Goal: Information Seeking & Learning: Learn about a topic

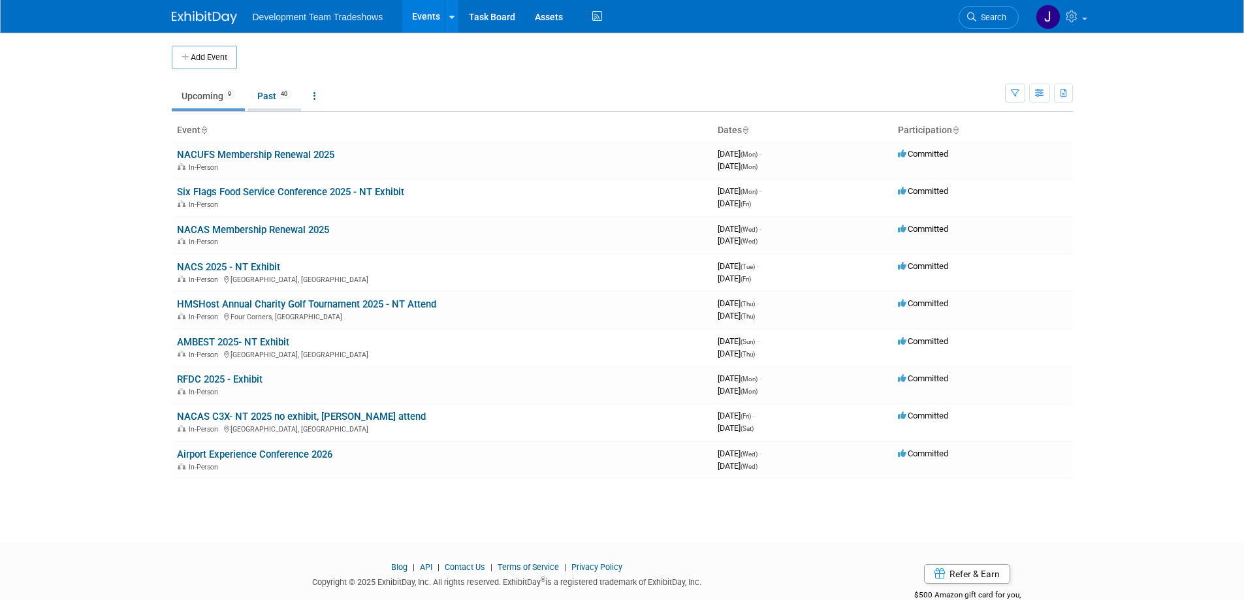
click at [268, 96] on link "Past 40" at bounding box center [274, 96] width 54 height 25
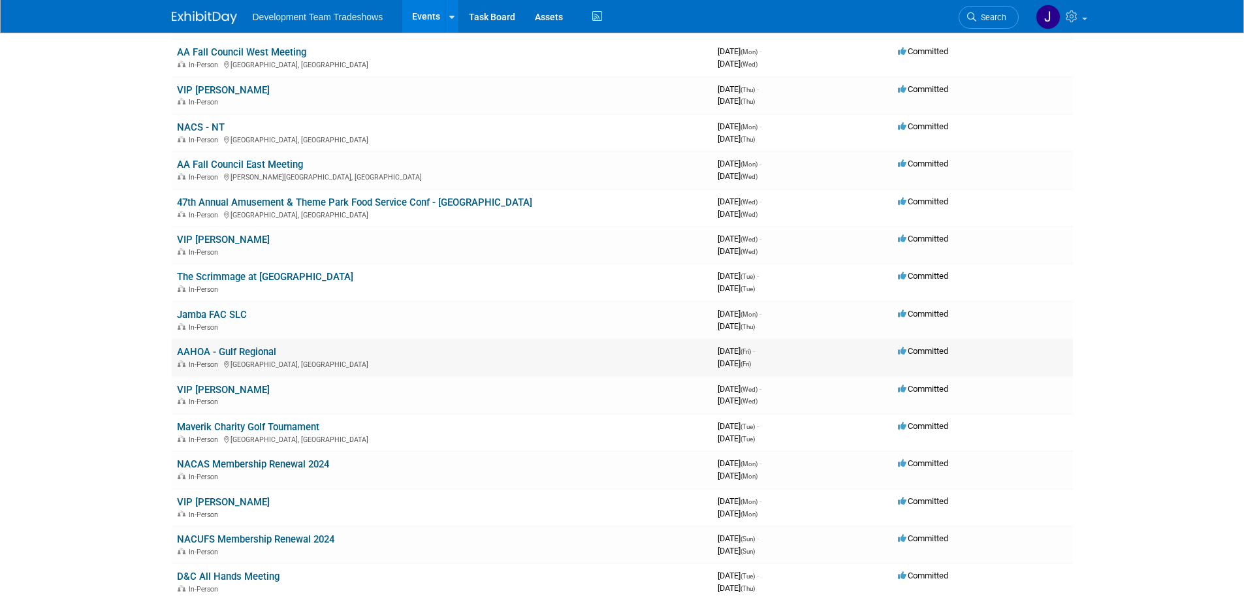
scroll to position [849, 0]
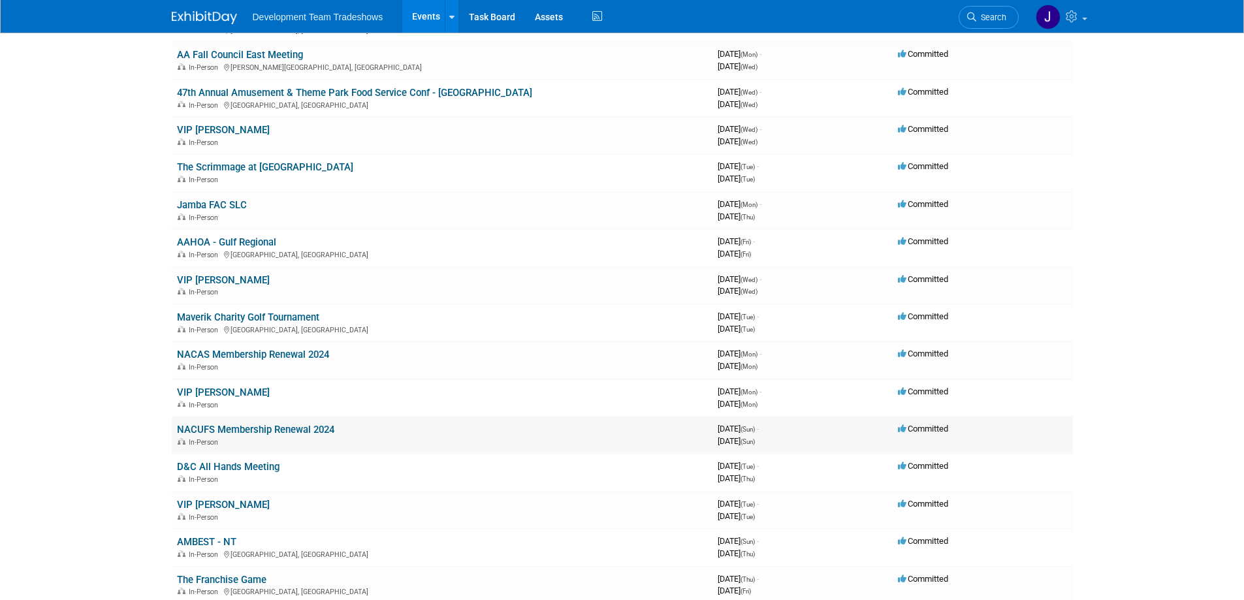
click at [274, 433] on link "NACUFS Membership Renewal 2024" at bounding box center [255, 430] width 157 height 12
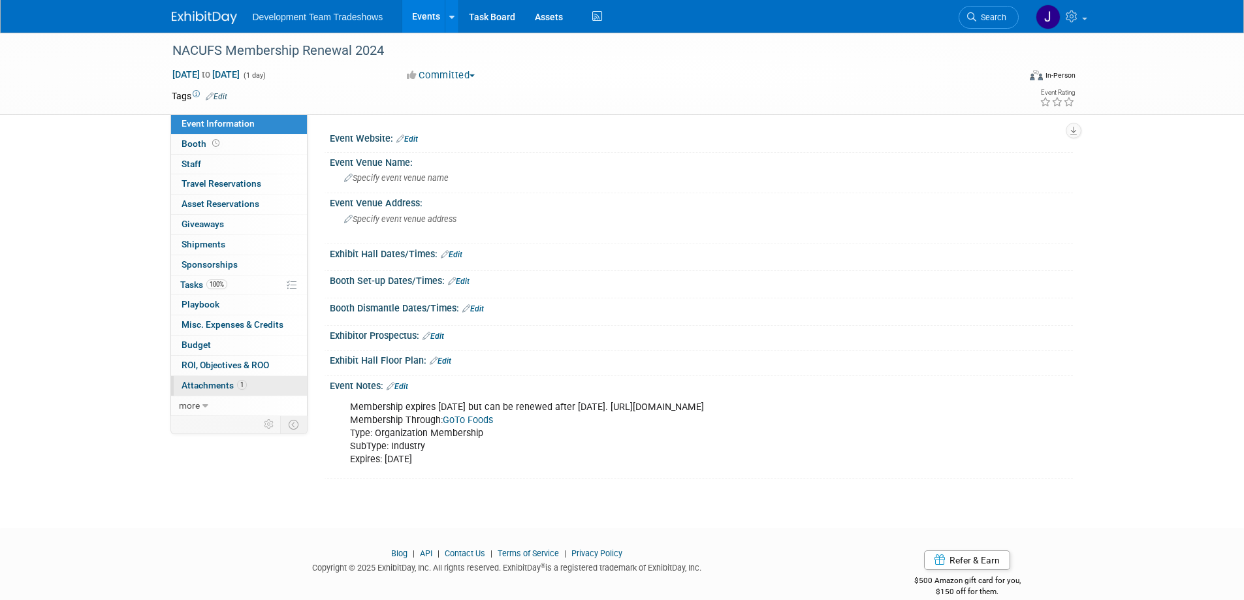
click at [222, 385] on span "Attachments 1" at bounding box center [214, 385] width 65 height 10
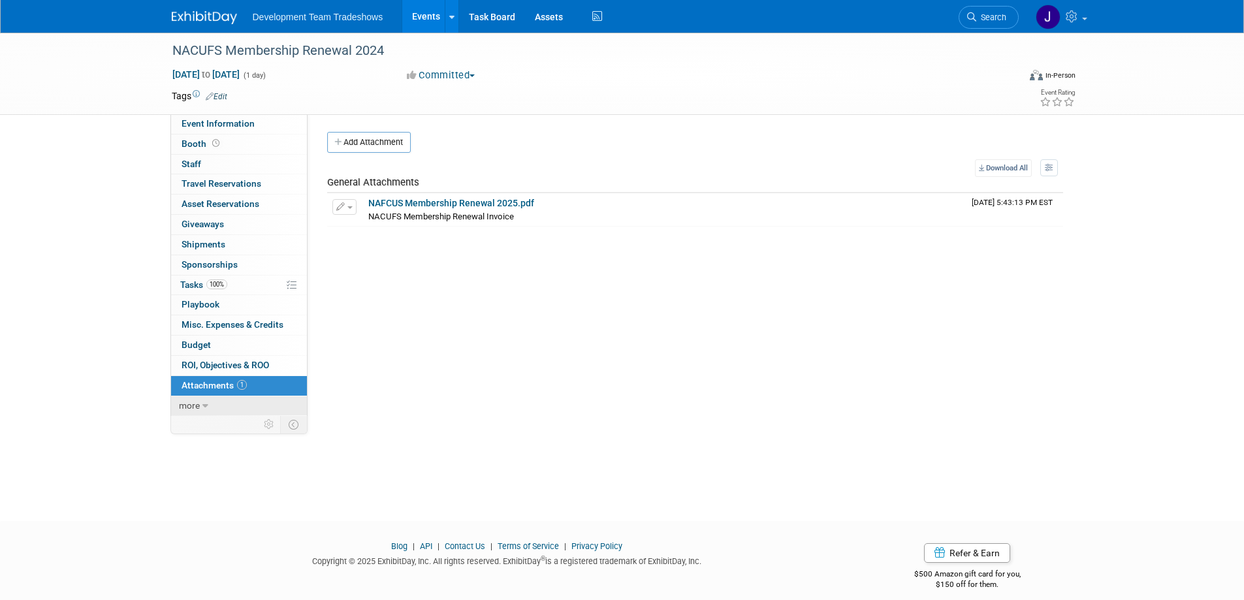
click at [200, 405] on link "more" at bounding box center [239, 406] width 136 height 20
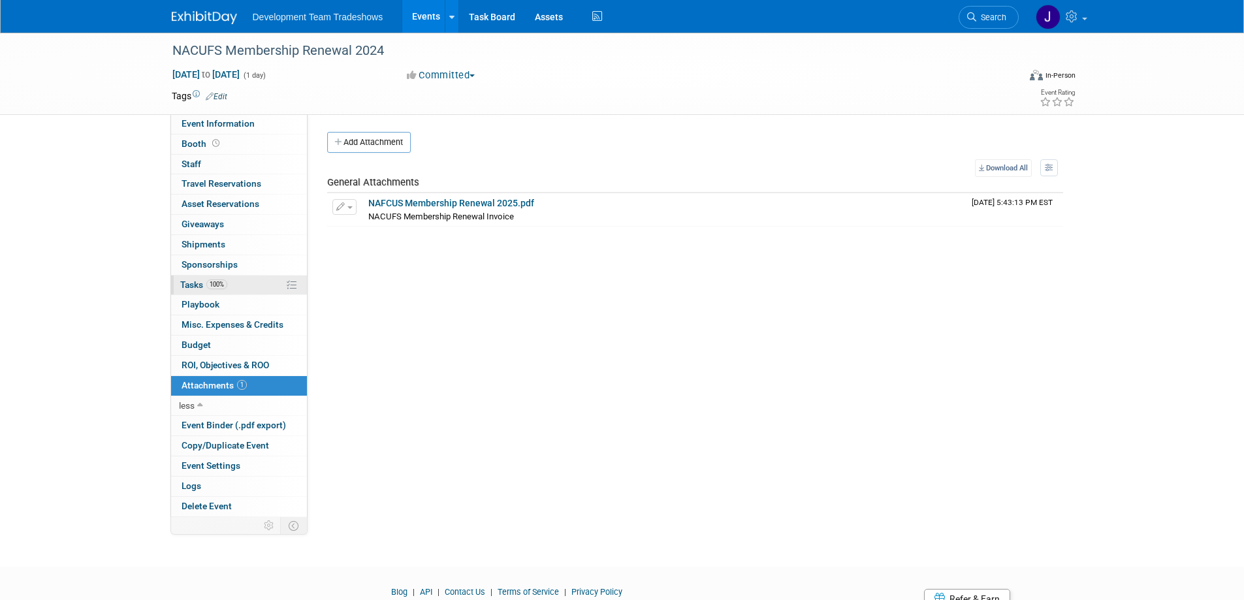
click at [190, 286] on span "Tasks 100%" at bounding box center [203, 284] width 47 height 10
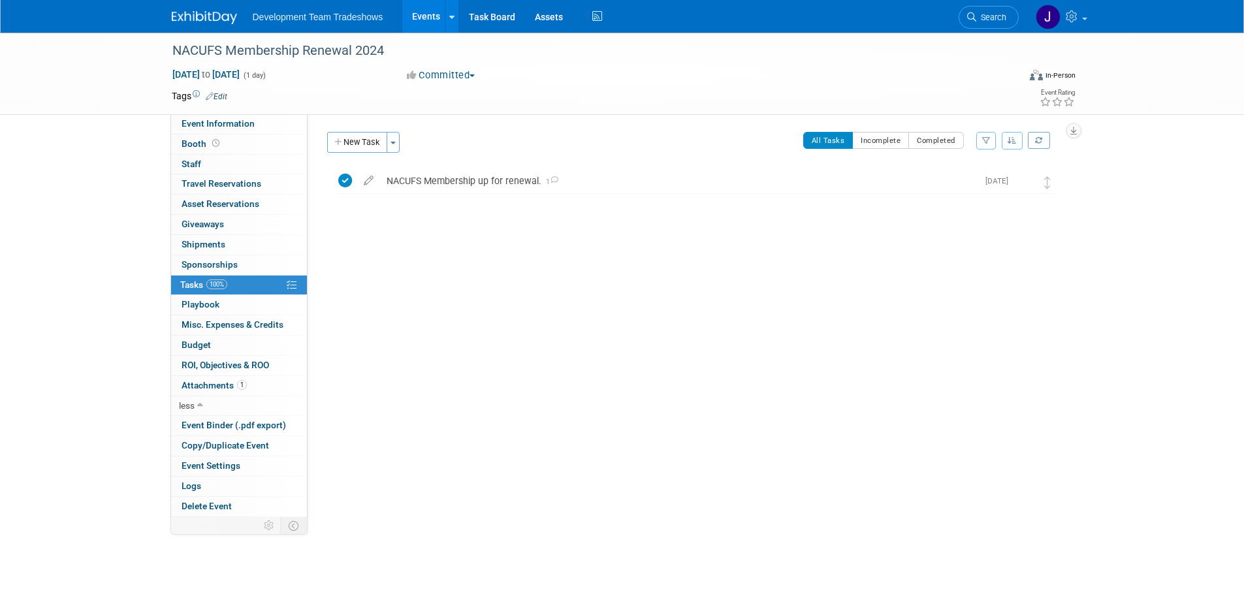
click at [427, 11] on link "Events" at bounding box center [426, 16] width 48 height 33
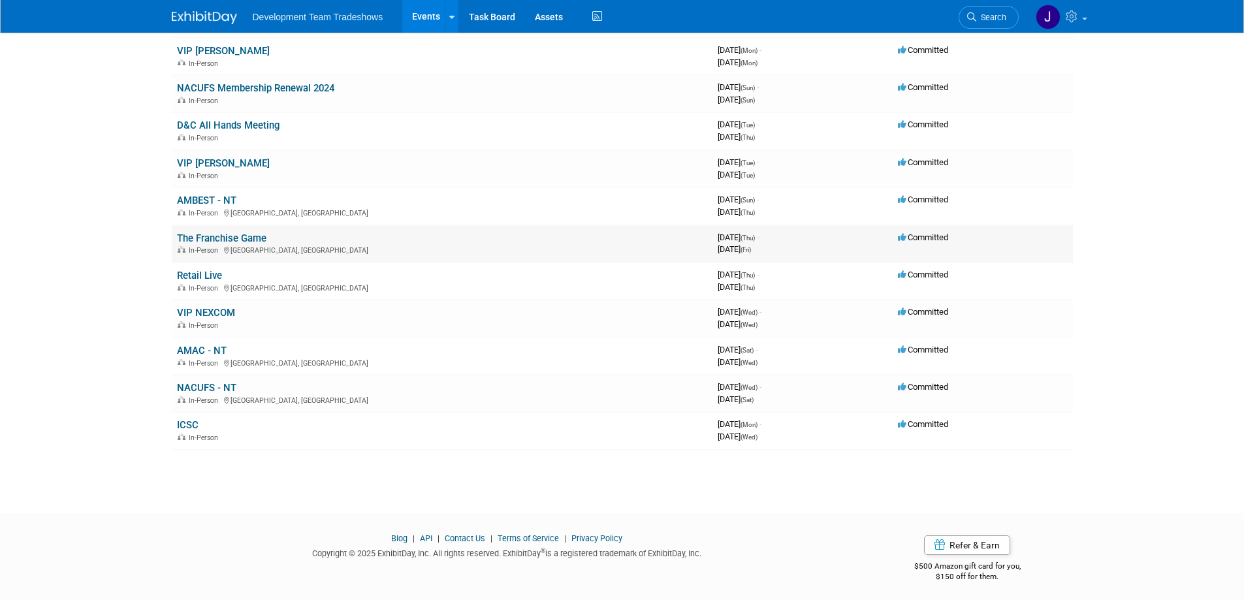
scroll to position [1195, 0]
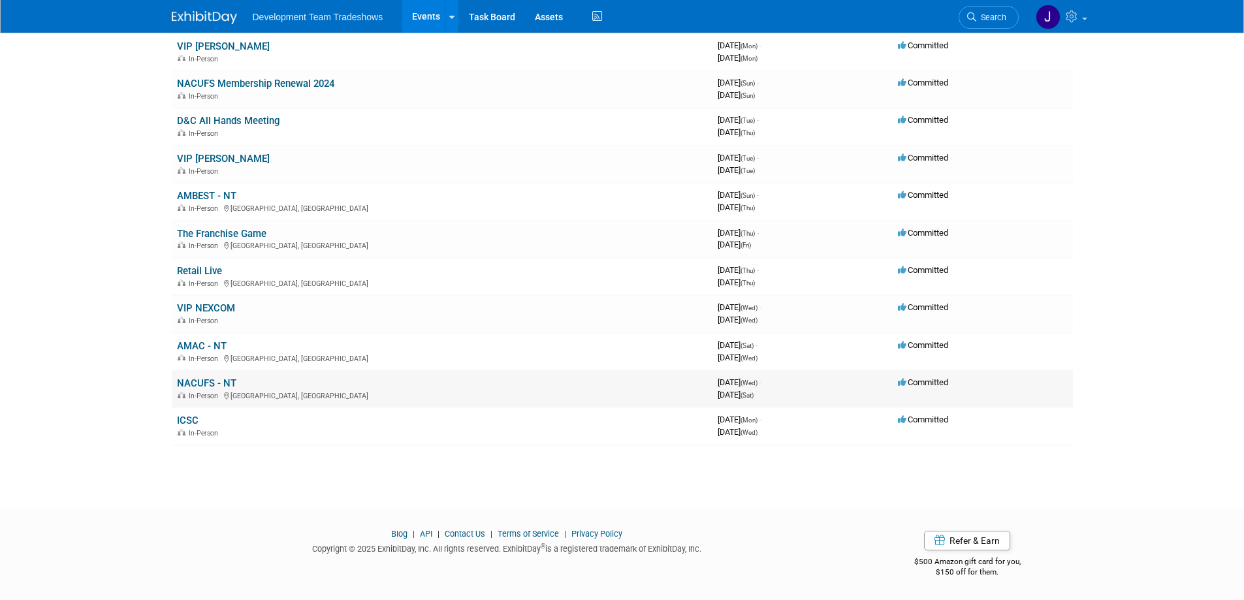
click at [232, 383] on link "NACUFS - NT" at bounding box center [206, 383] width 59 height 12
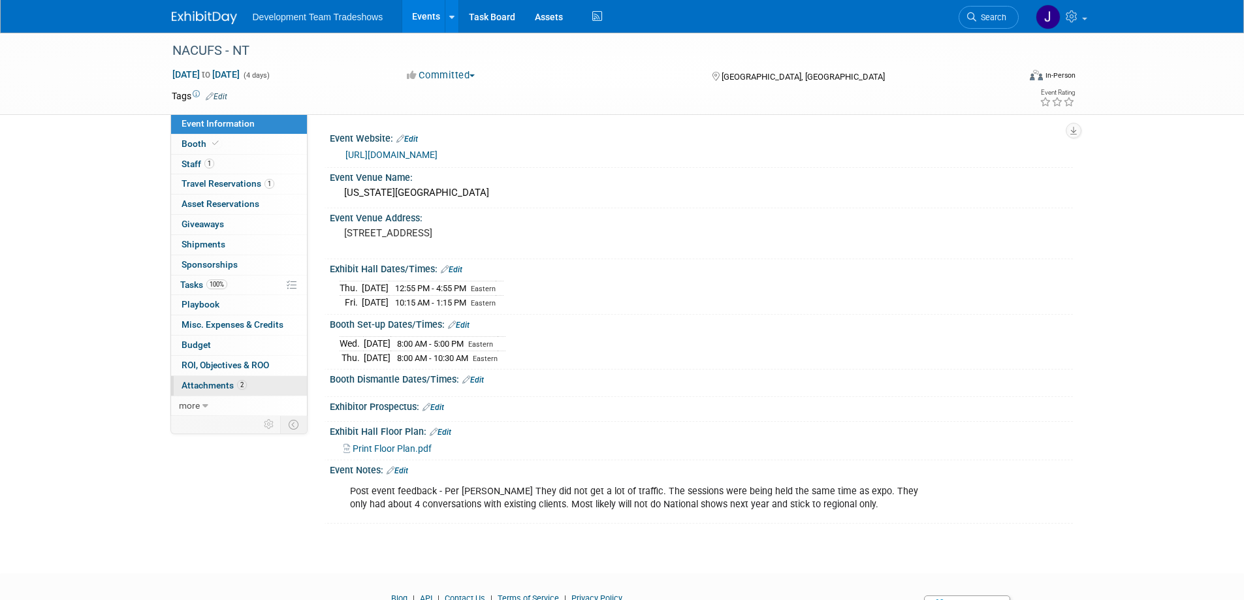
click at [206, 387] on span "Attachments 2" at bounding box center [214, 385] width 65 height 10
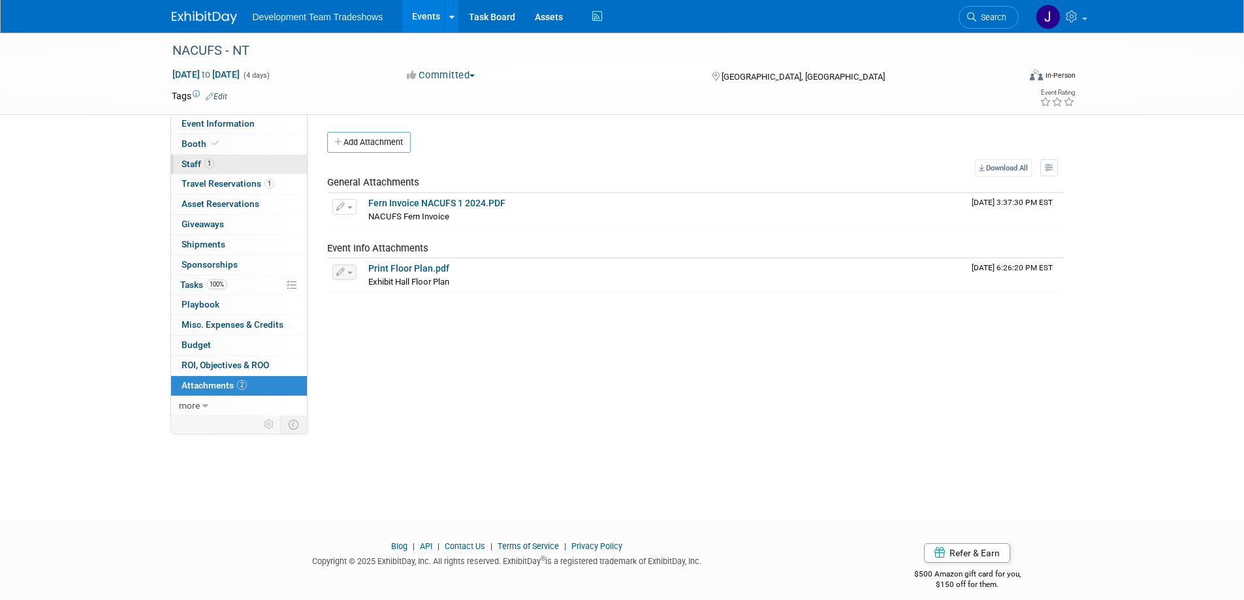
click at [195, 162] on span "Staff 1" at bounding box center [198, 164] width 33 height 10
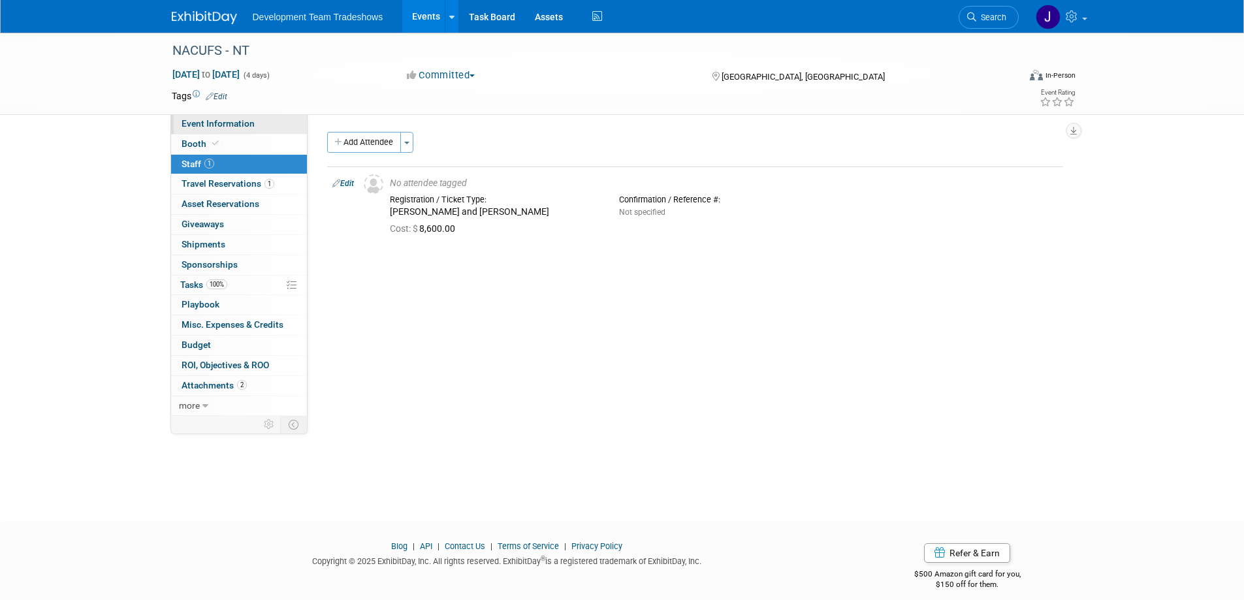
click at [206, 123] on span "Event Information" at bounding box center [218, 123] width 73 height 10
